Goal: Information Seeking & Learning: Understand process/instructions

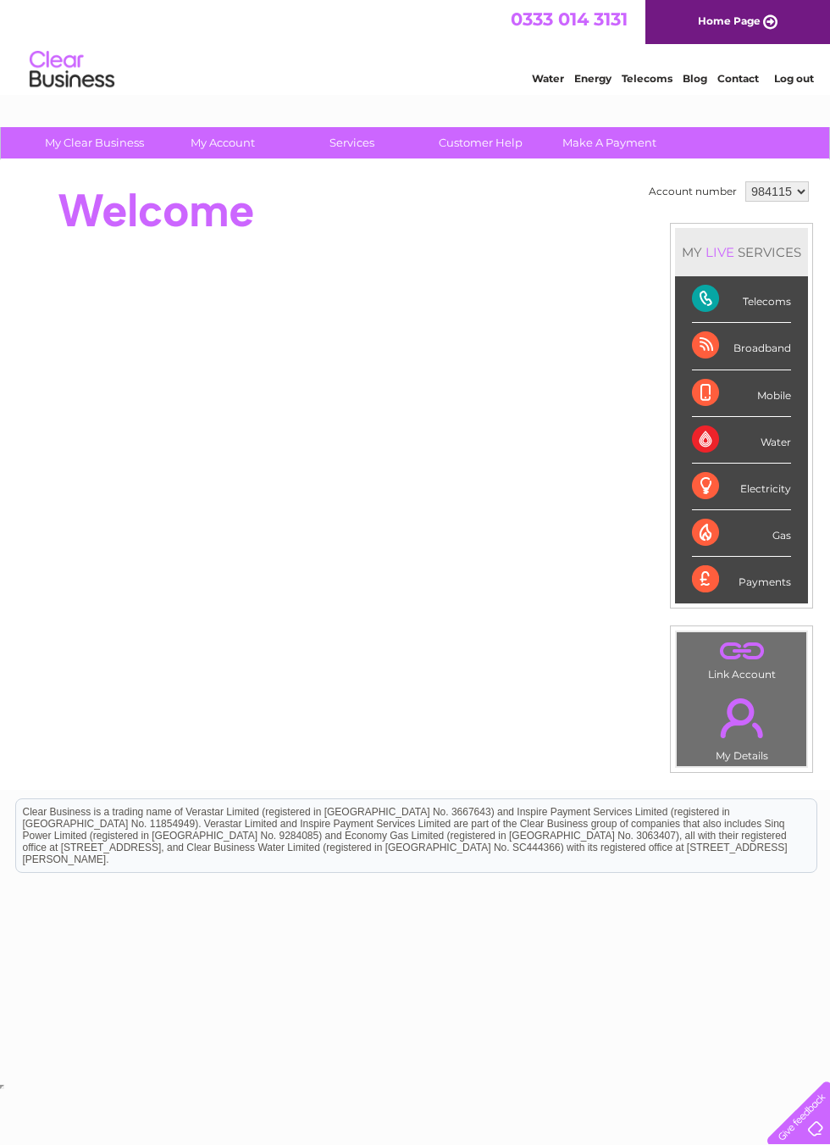
click at [748, 292] on div "Telecoms" at bounding box center [741, 299] width 99 height 47
click at [723, 302] on div "Telecoms" at bounding box center [741, 299] width 99 height 47
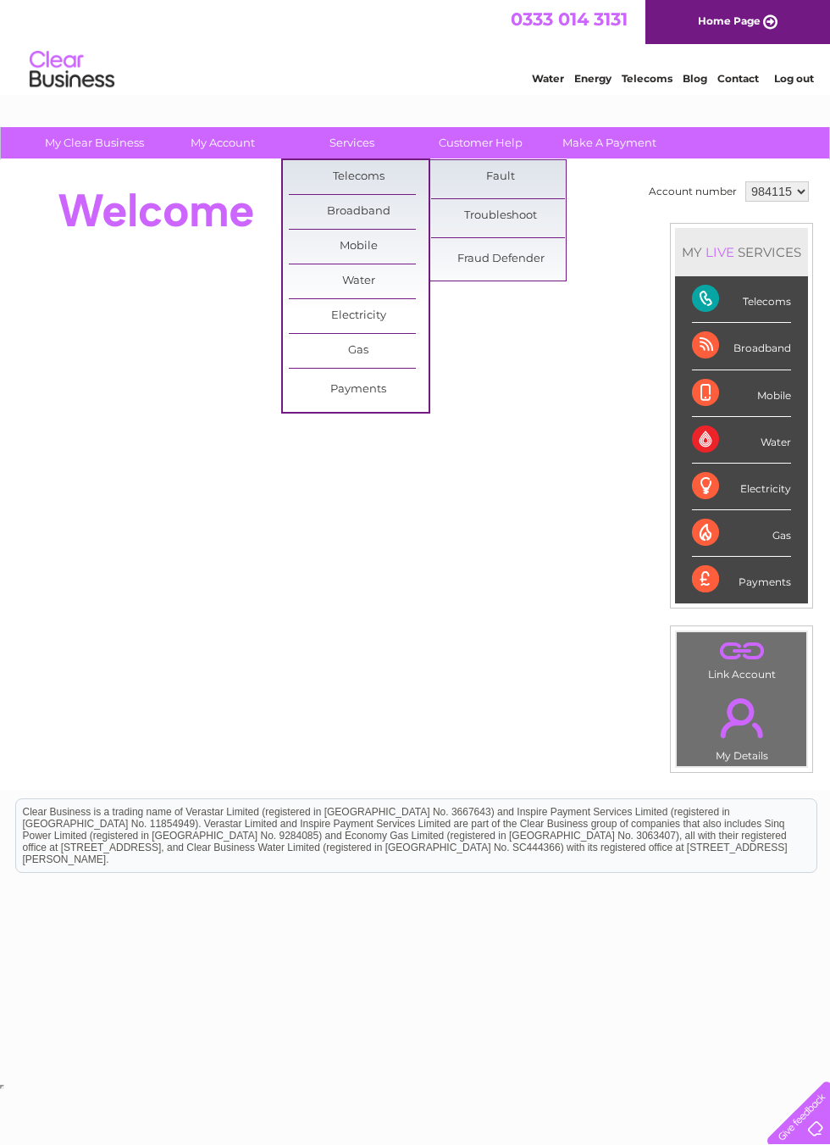
click at [508, 218] on link "Troubleshoot" at bounding box center [501, 216] width 140 height 34
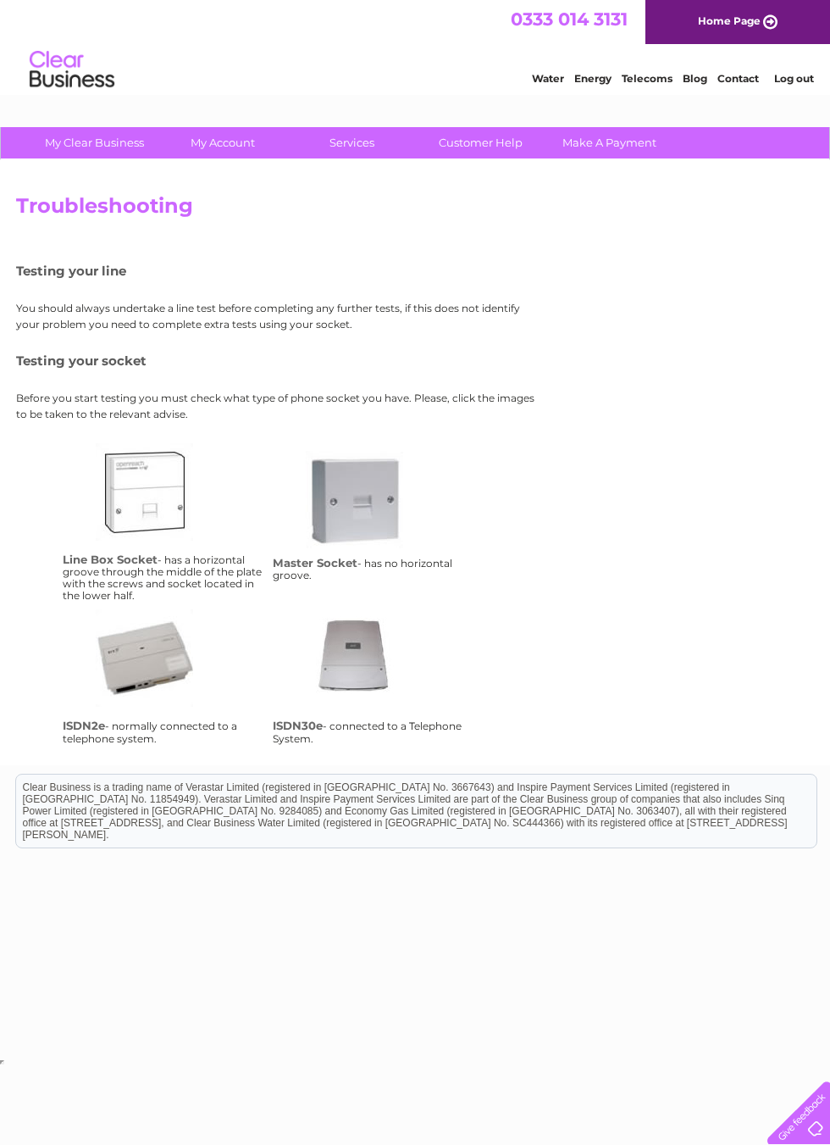
click at [491, 145] on link "Customer Help" at bounding box center [481, 142] width 140 height 31
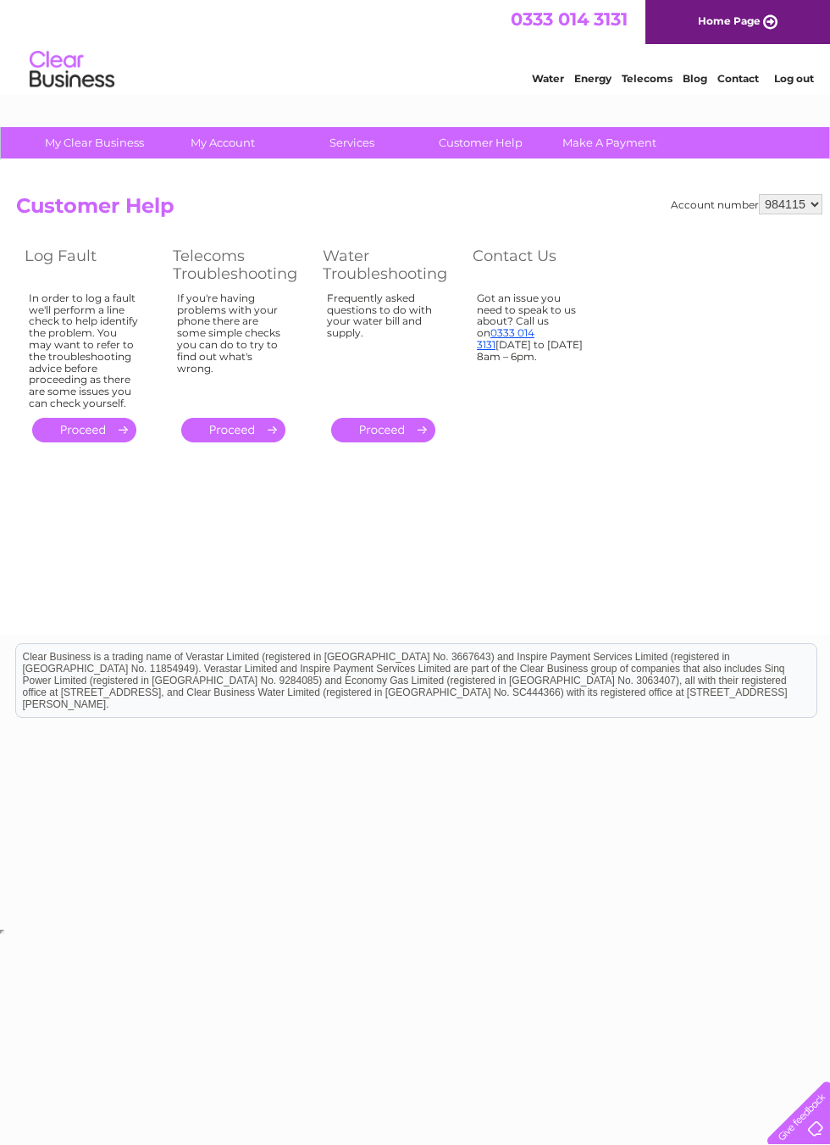
click at [648, 80] on link "Telecoms" at bounding box center [647, 78] width 51 height 13
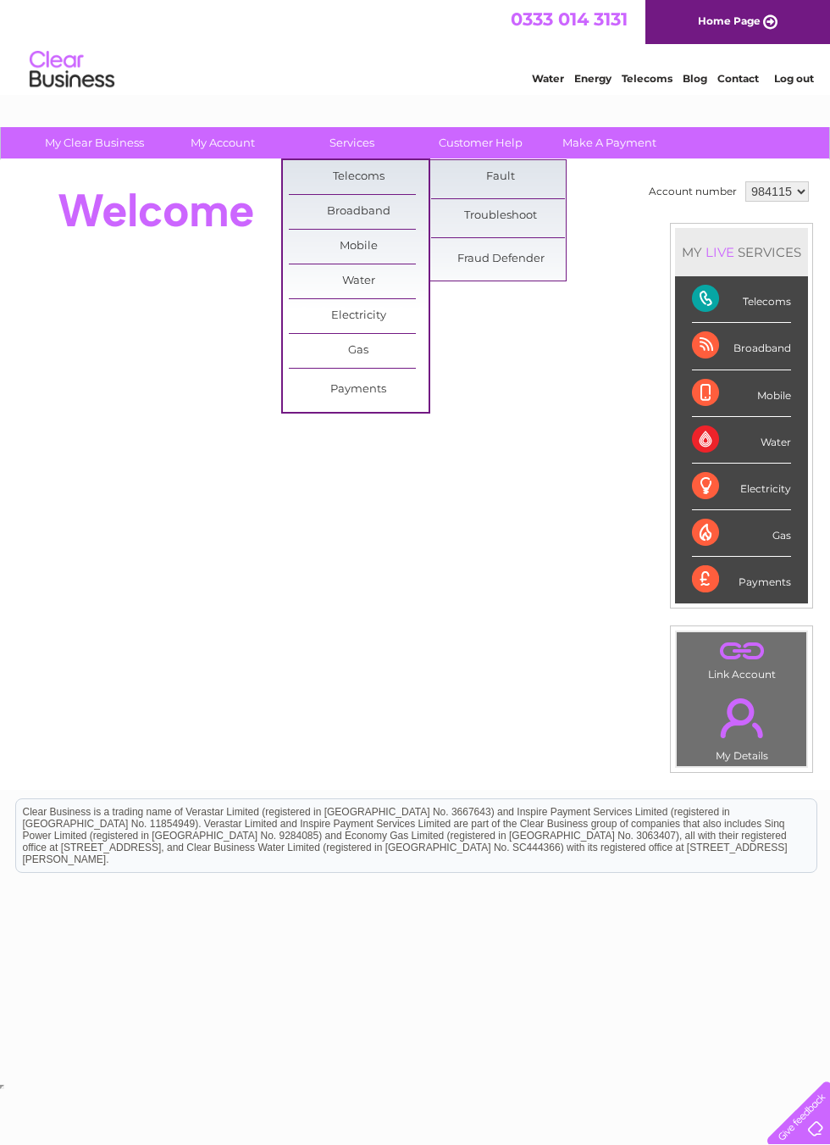
click at [519, 212] on link "Troubleshoot" at bounding box center [501, 216] width 140 height 34
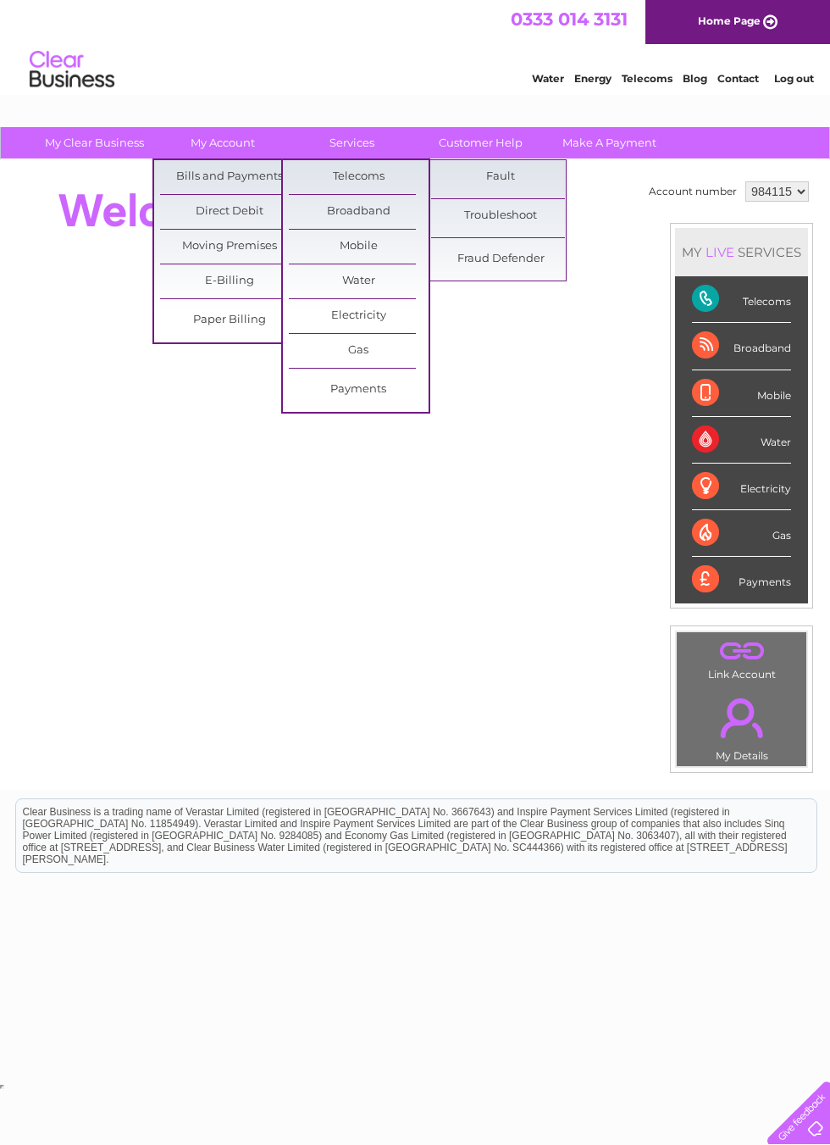
click at [381, 746] on div "Account number 984115 MY LIVE SERVICES Telecoms Broadband Mobile Water Electric…" at bounding box center [419, 475] width 839 height 630
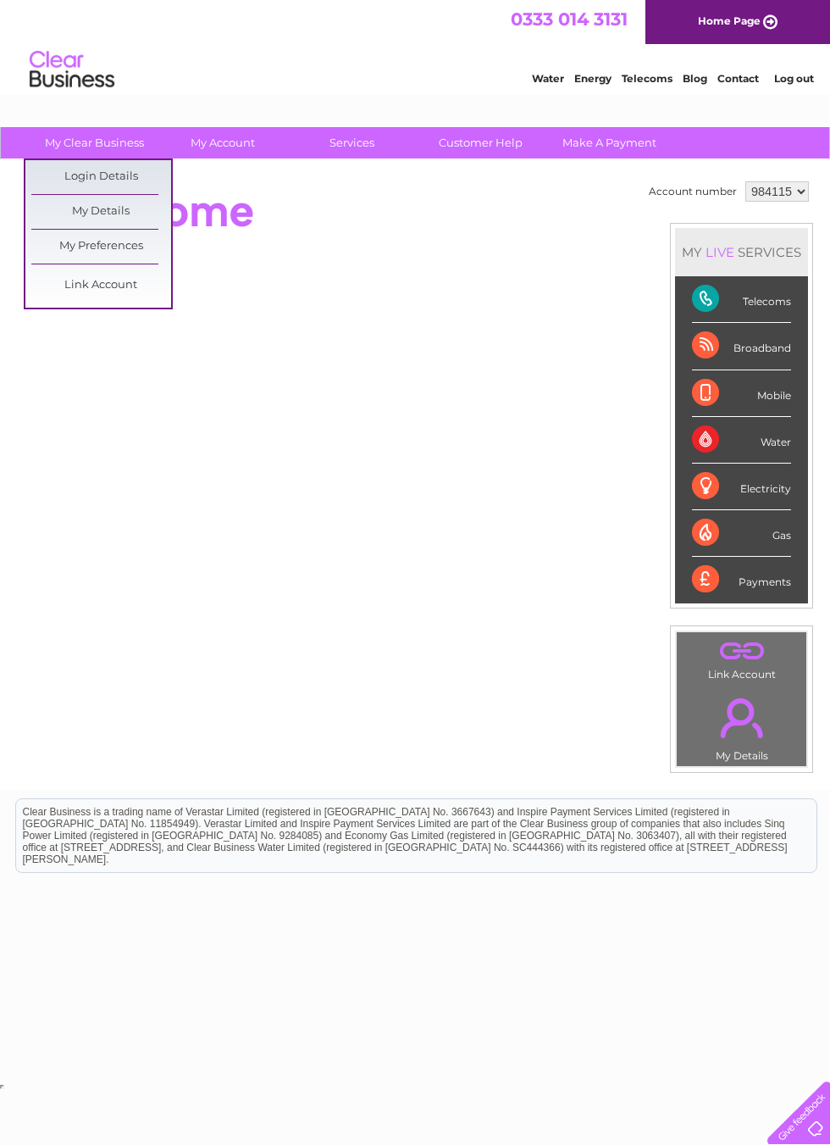
click at [124, 205] on link "My Details" at bounding box center [101, 212] width 140 height 34
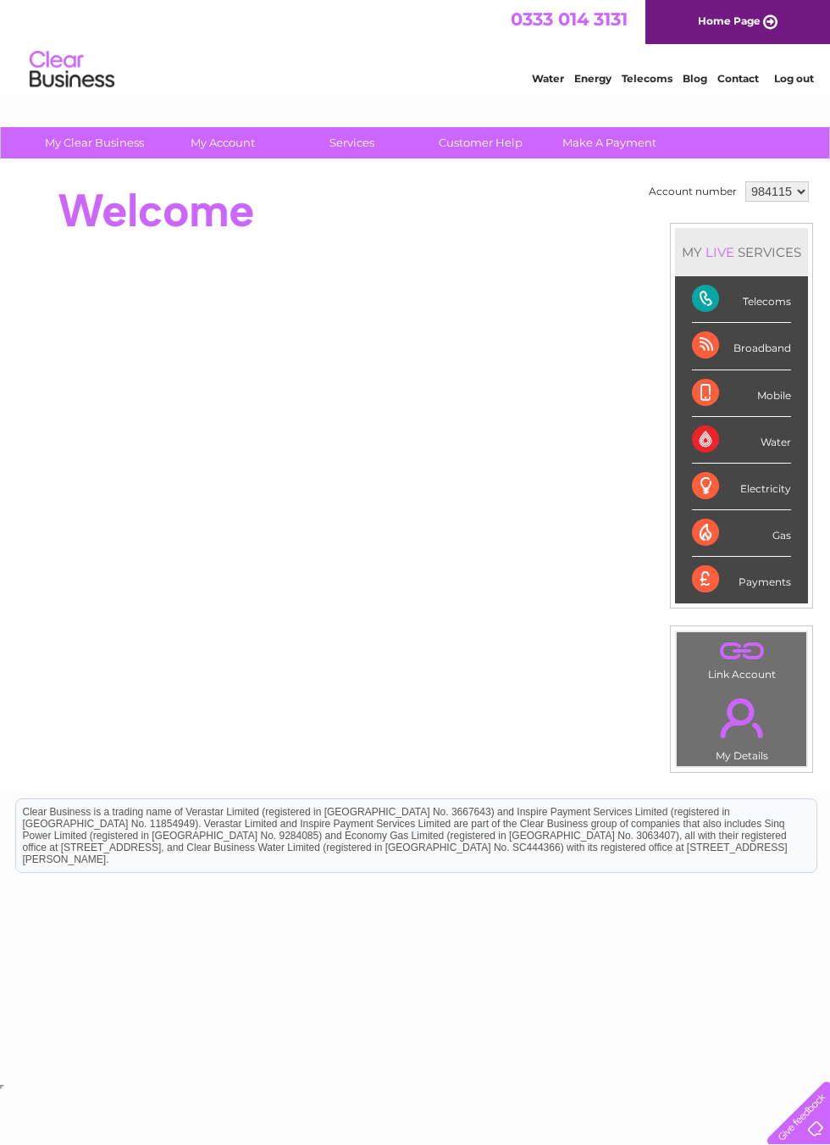
click at [762, 351] on div "Broadband" at bounding box center [741, 346] width 99 height 47
click at [723, 344] on div "Broadband" at bounding box center [741, 346] width 99 height 47
click at [770, 252] on div "MY LIVE SERVICES" at bounding box center [741, 252] width 133 height 48
click at [745, 260] on div "MY LIVE SERVICES" at bounding box center [741, 252] width 133 height 48
click at [740, 327] on div "Broadband" at bounding box center [741, 346] width 99 height 47
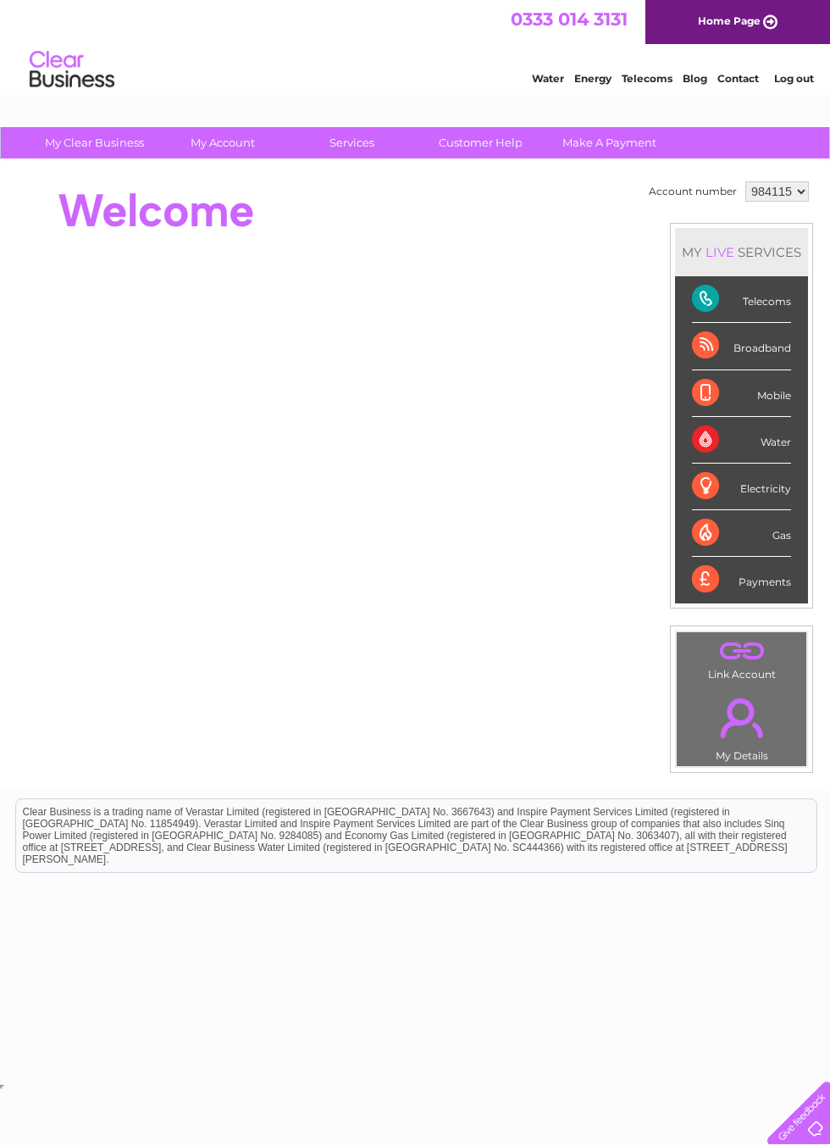
click at [755, 392] on div "Mobile" at bounding box center [741, 393] width 99 height 47
click at [749, 468] on div "Electricity" at bounding box center [741, 487] width 99 height 47
click at [772, 536] on div "Gas" at bounding box center [741, 533] width 99 height 47
click at [495, 149] on link "Customer Help" at bounding box center [481, 142] width 140 height 31
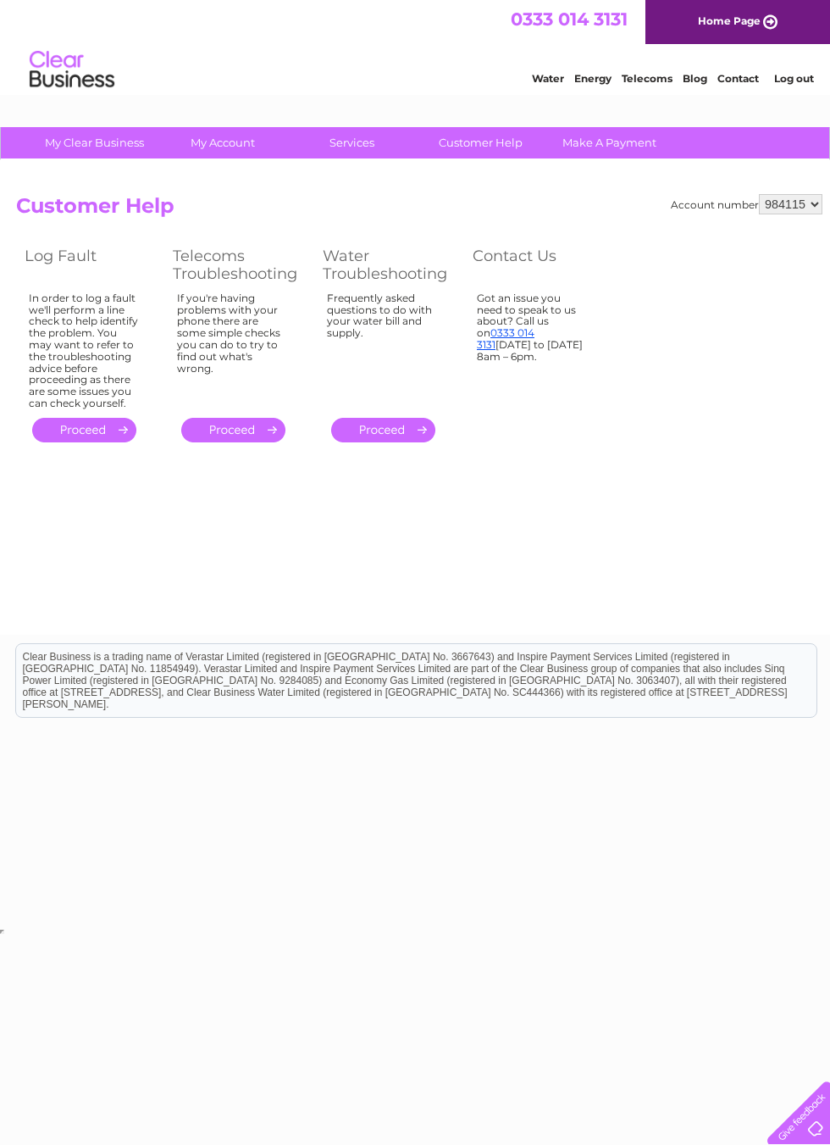
click at [253, 425] on link "." at bounding box center [233, 430] width 104 height 25
